Goal: Task Accomplishment & Management: Use online tool/utility

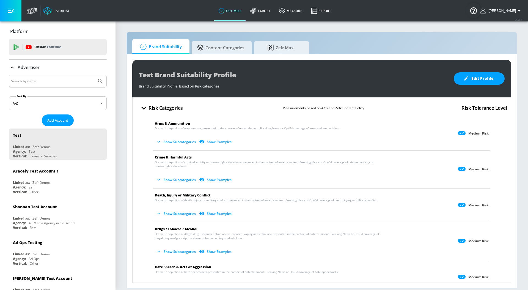
click at [76, 81] on input "Search by name" at bounding box center [52, 80] width 83 height 7
type input "molson"
click at [94, 75] on button "Submit Search" at bounding box center [100, 81] width 12 height 12
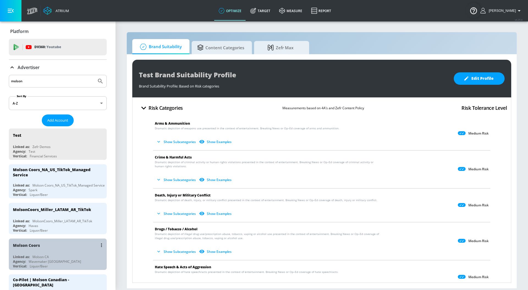
click at [52, 246] on div "Molson Coors" at bounding box center [59, 244] width 92 height 13
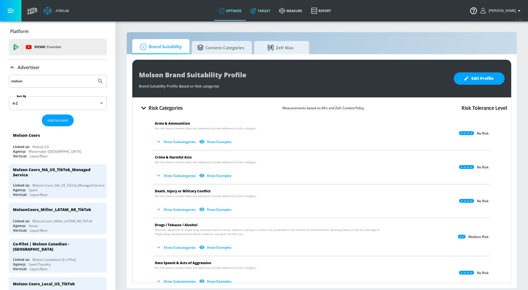
click at [266, 15] on link "Target" at bounding box center [260, 11] width 29 height 20
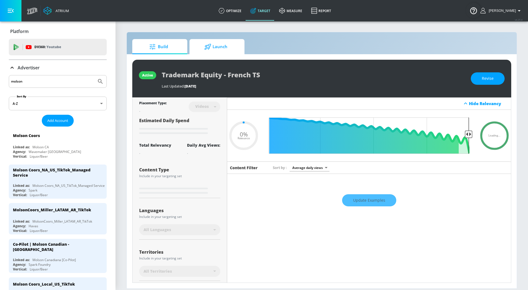
type input "0.05"
click at [225, 45] on span "Launch" at bounding box center [216, 46] width 42 height 13
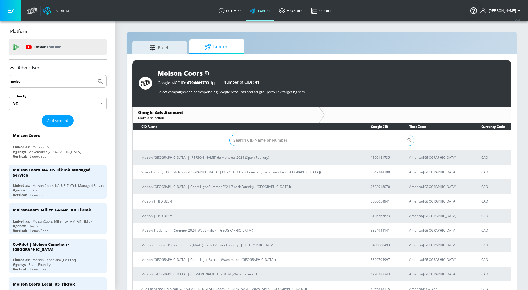
click at [241, 139] on input "Sort By" at bounding box center [317, 140] width 177 height 11
paste input "6533214944"
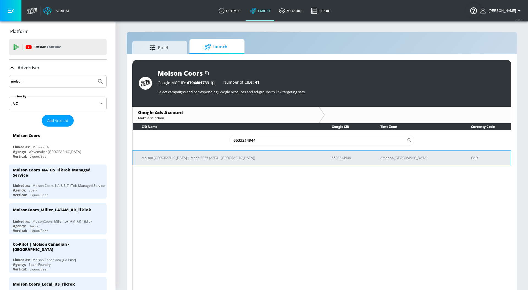
type input "6533214944"
click at [230, 154] on td "Molson [GEOGRAPHIC_DATA] | Madri 2025 (APEX - [GEOGRAPHIC_DATA])" at bounding box center [228, 157] width 190 height 15
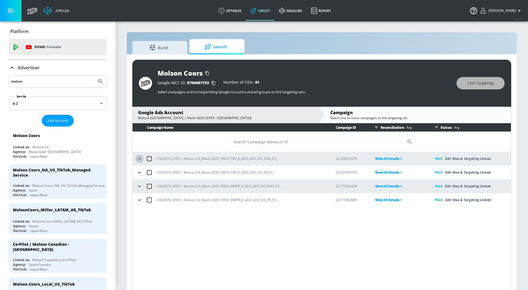
click at [137, 157] on icon "button" at bounding box center [139, 158] width 5 height 5
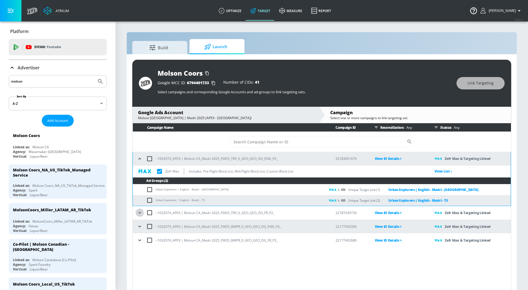
click at [139, 212] on icon "button" at bounding box center [139, 212] width 5 height 5
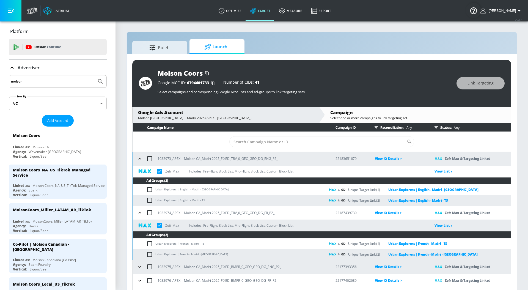
scroll to position [8, 0]
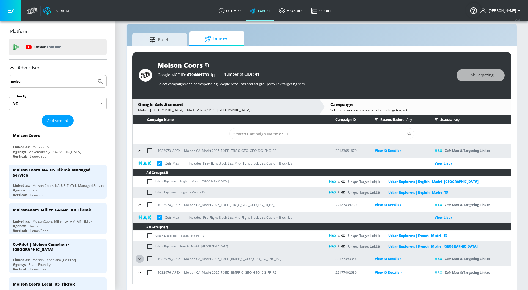
click at [138, 258] on icon "button" at bounding box center [139, 258] width 2 height 1
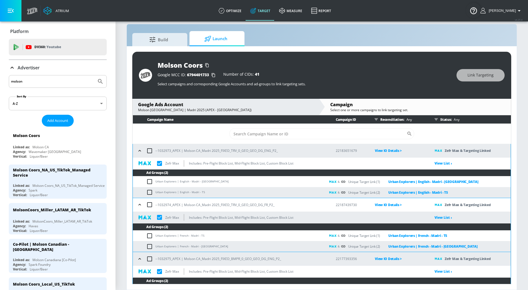
scroll to position [36, 0]
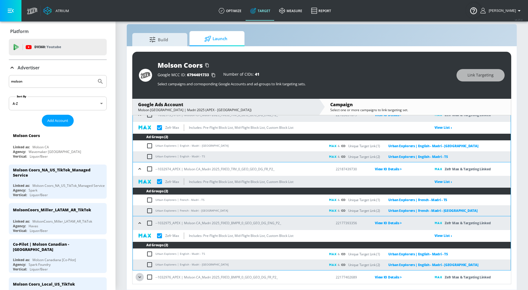
click at [139, 278] on icon "button" at bounding box center [139, 276] width 5 height 5
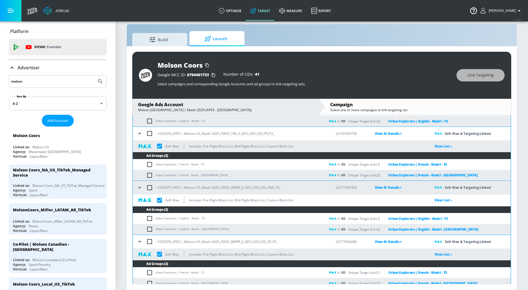
scroll to position [76, 0]
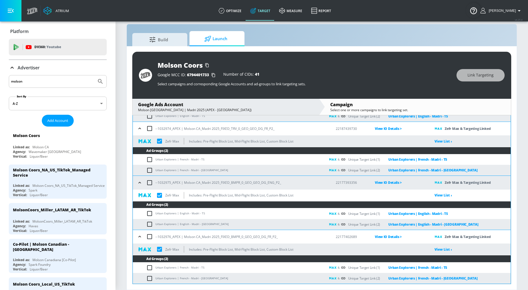
checkbox input "true"
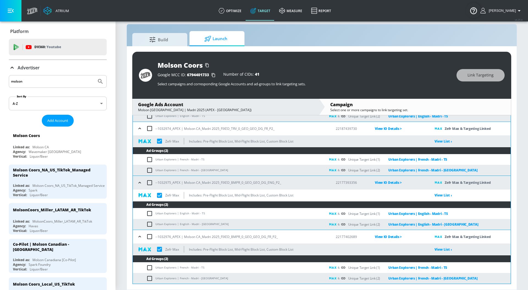
checkbox input "true"
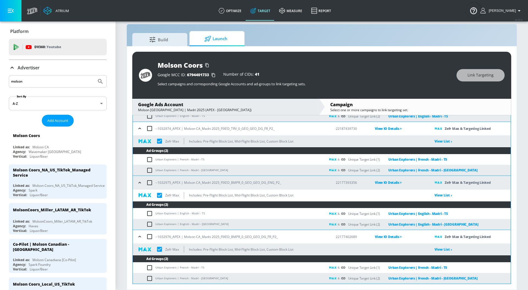
checkbox input "true"
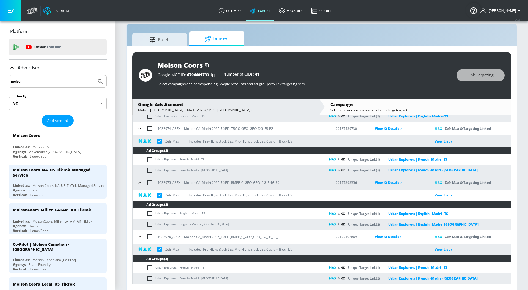
checkbox input "true"
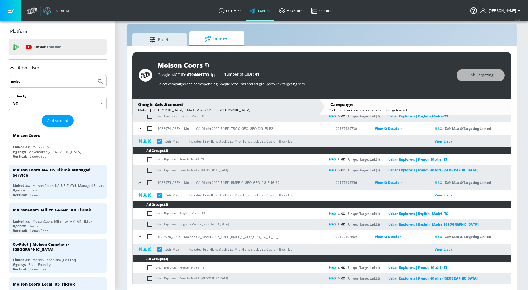
checkbox input "true"
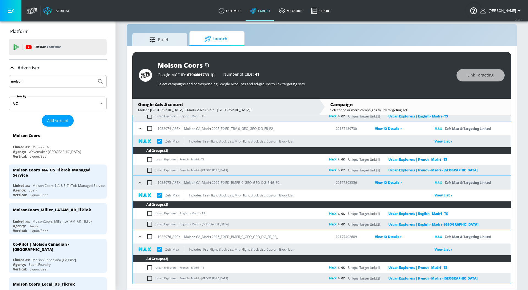
checkbox input "true"
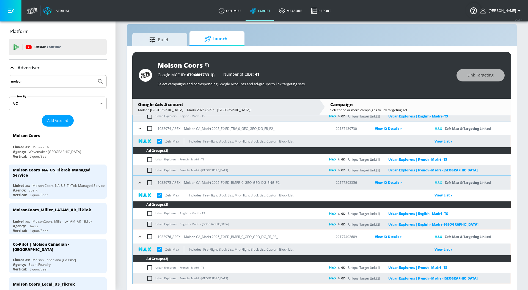
checkbox input "true"
